Goal: Task Accomplishment & Management: Manage account settings

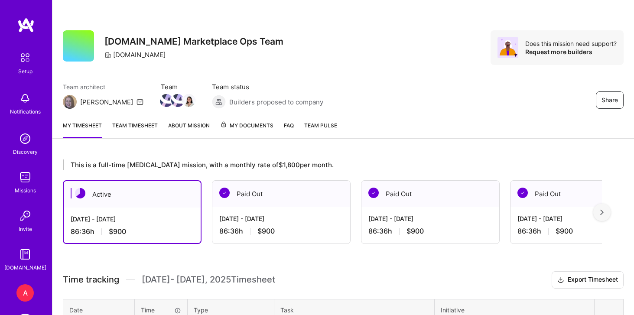
scroll to position [251, 0]
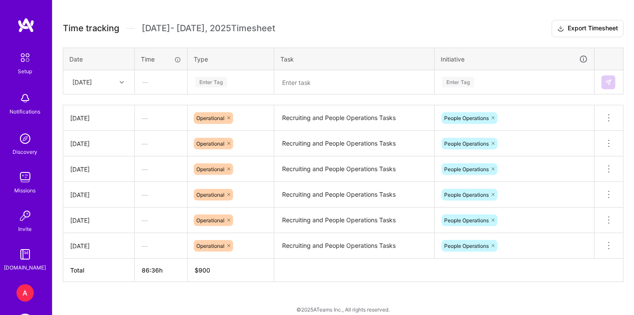
click at [114, 88] on div "[DATE]" at bounding box center [92, 82] width 48 height 14
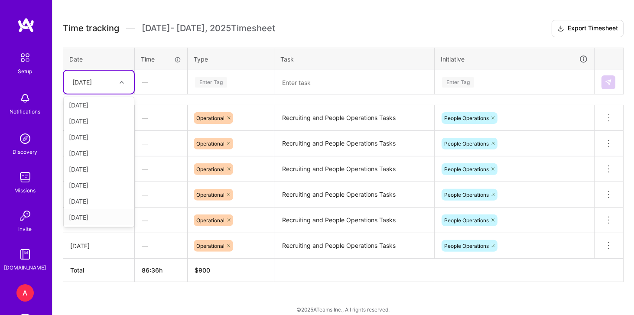
scroll to position [50, 0]
click at [107, 216] on div "[DATE]" at bounding box center [99, 217] width 70 height 16
click at [235, 82] on div "Enter Tag" at bounding box center [230, 82] width 73 height 11
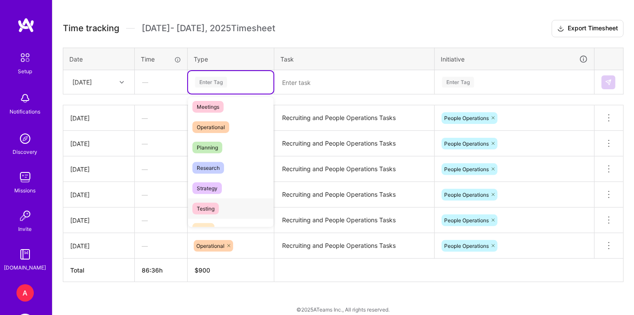
scroll to position [147, 0]
click at [230, 130] on div "Operational" at bounding box center [230, 127] width 85 height 20
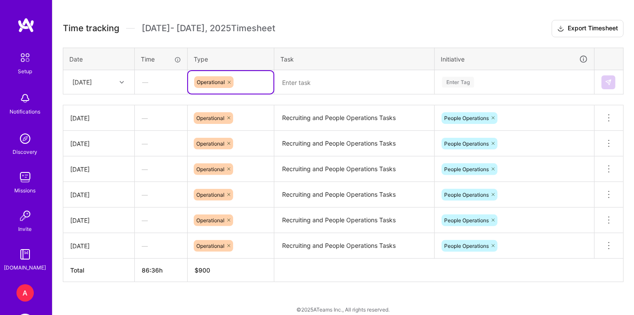
click at [323, 97] on div "Time tracking [DATE] - [DATE] Timesheet Export Timesheet Date Time Type Task In…" at bounding box center [343, 151] width 561 height 262
click at [313, 121] on textarea "Recruiting and People Operations Tasks" at bounding box center [354, 118] width 158 height 24
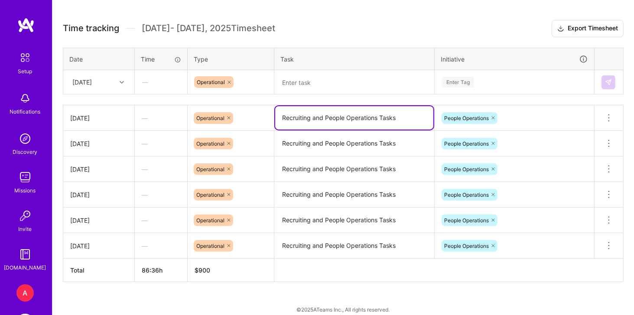
click at [313, 121] on textarea "Recruiting and People Operations Tasks" at bounding box center [354, 117] width 158 height 23
click at [328, 78] on textarea at bounding box center [354, 82] width 158 height 23
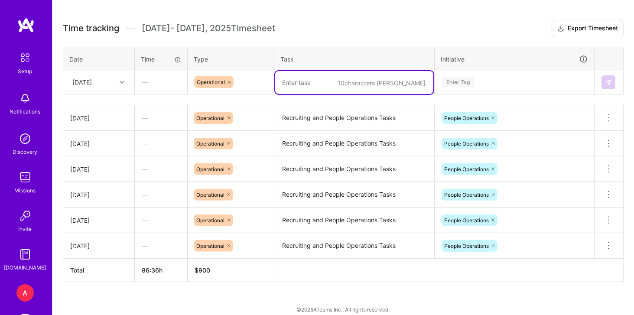
paste textarea "Recruiting and People Operations Tasks"
type textarea "Recruiting and People Operations Tasks"
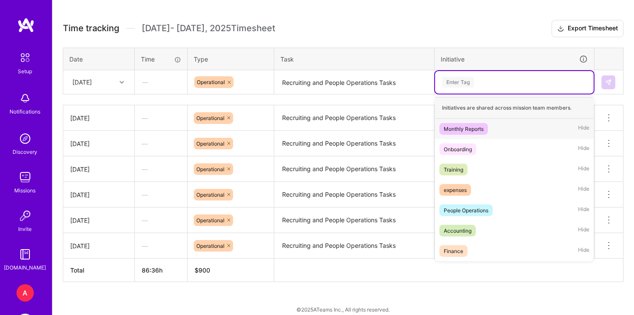
click at [486, 77] on div "Enter Tag" at bounding box center [514, 82] width 147 height 11
click at [489, 214] on span "People Operations" at bounding box center [466, 211] width 53 height 12
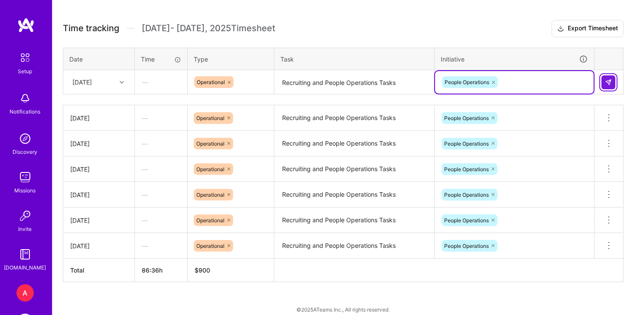
click at [608, 85] on button at bounding box center [609, 82] width 14 height 14
